Goal: Transaction & Acquisition: Purchase product/service

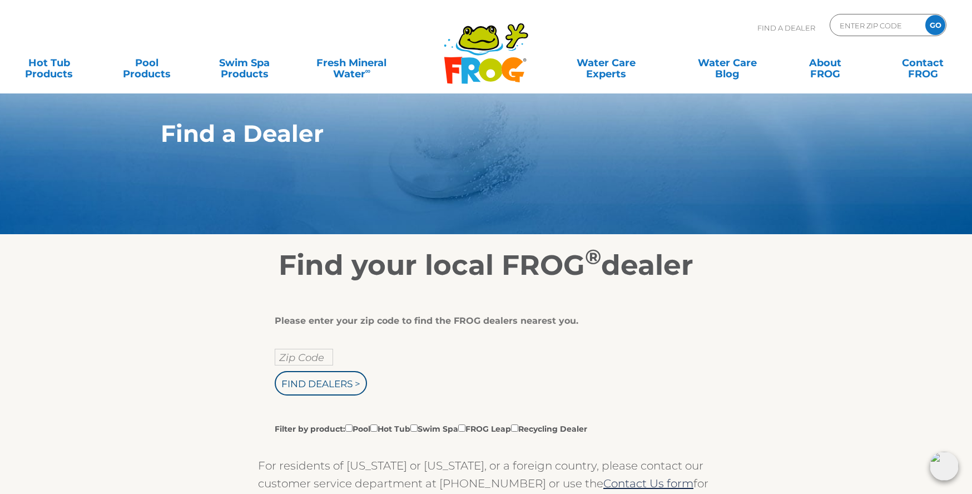
click at [305, 209] on section "Find a Dealer" at bounding box center [486, 118] width 981 height 234
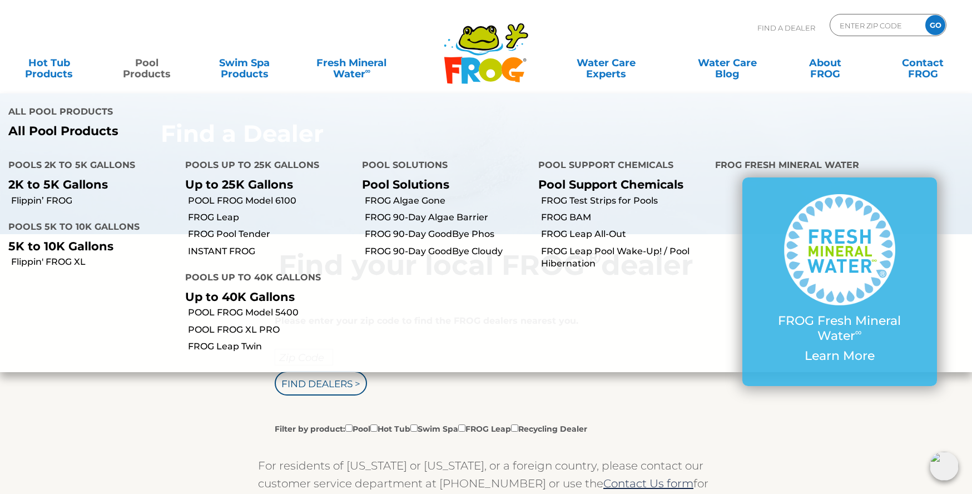
click at [141, 70] on link "Pool Products" at bounding box center [147, 63] width 76 height 22
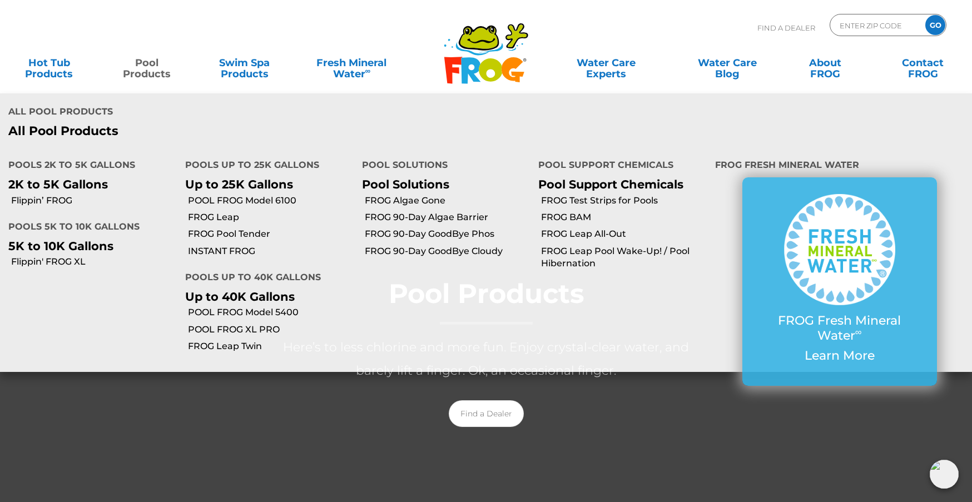
click at [255, 298] on p "Up to 40K Gallons" at bounding box center [265, 297] width 160 height 14
click at [268, 231] on link "FROG Pool Tender" at bounding box center [271, 234] width 166 height 12
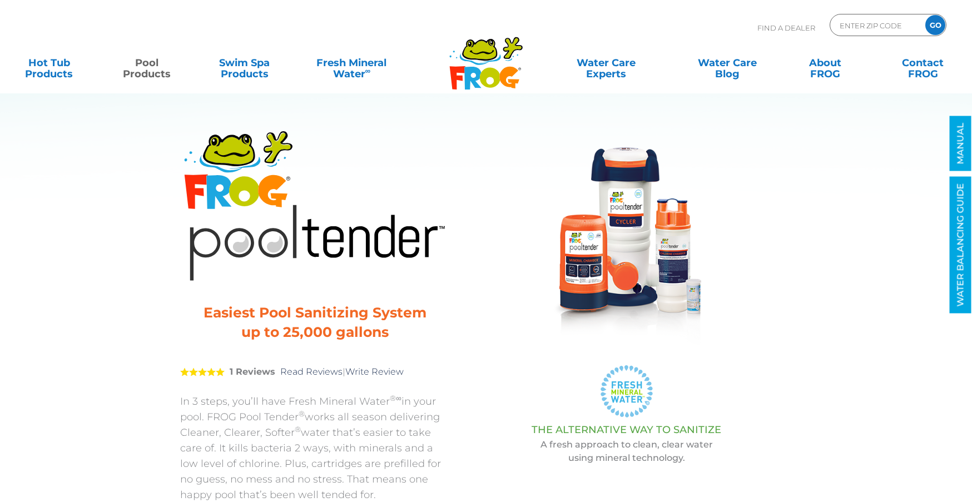
click at [178, 421] on div "FROG Pool Tender ® Water Care System Easiest Pool Sanitizing System up to 25,00…" at bounding box center [477, 350] width 651 height 561
